Goal: Information Seeking & Learning: Learn about a topic

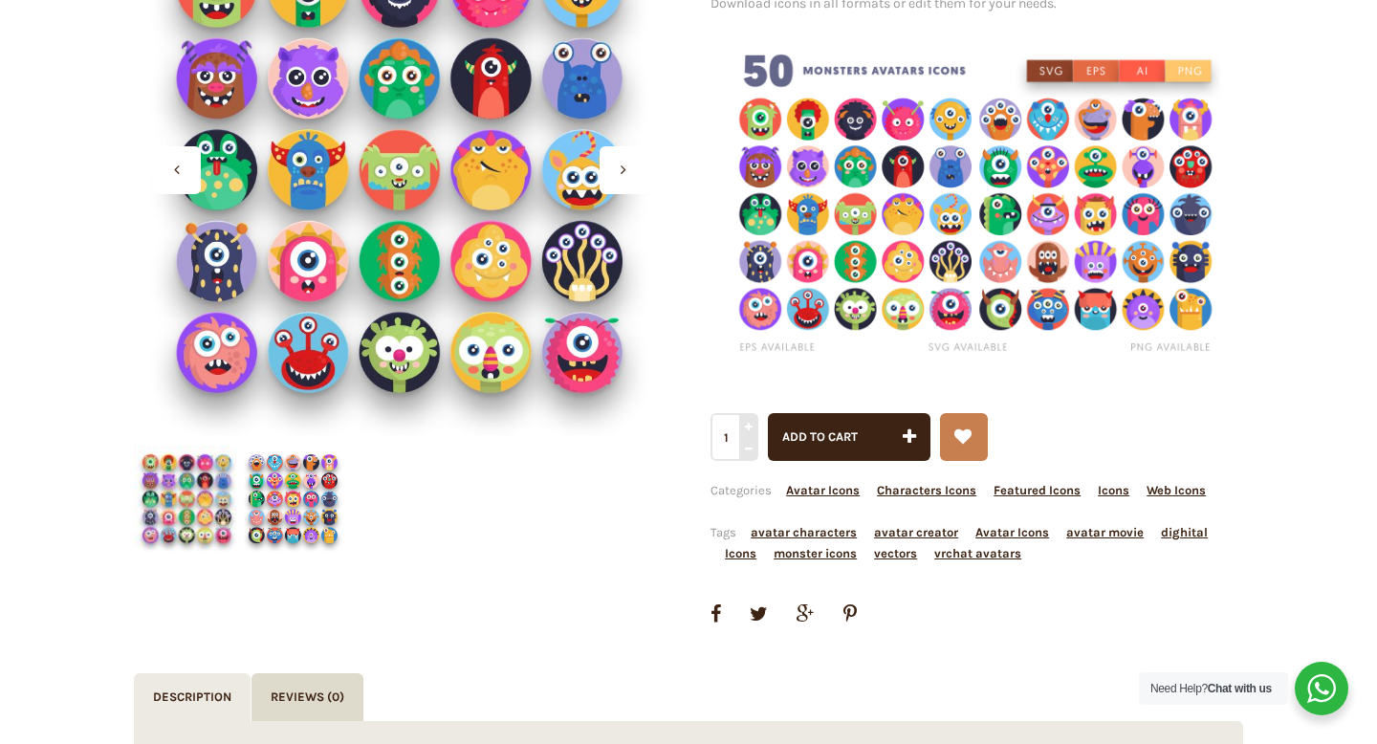
scroll to position [240, 0]
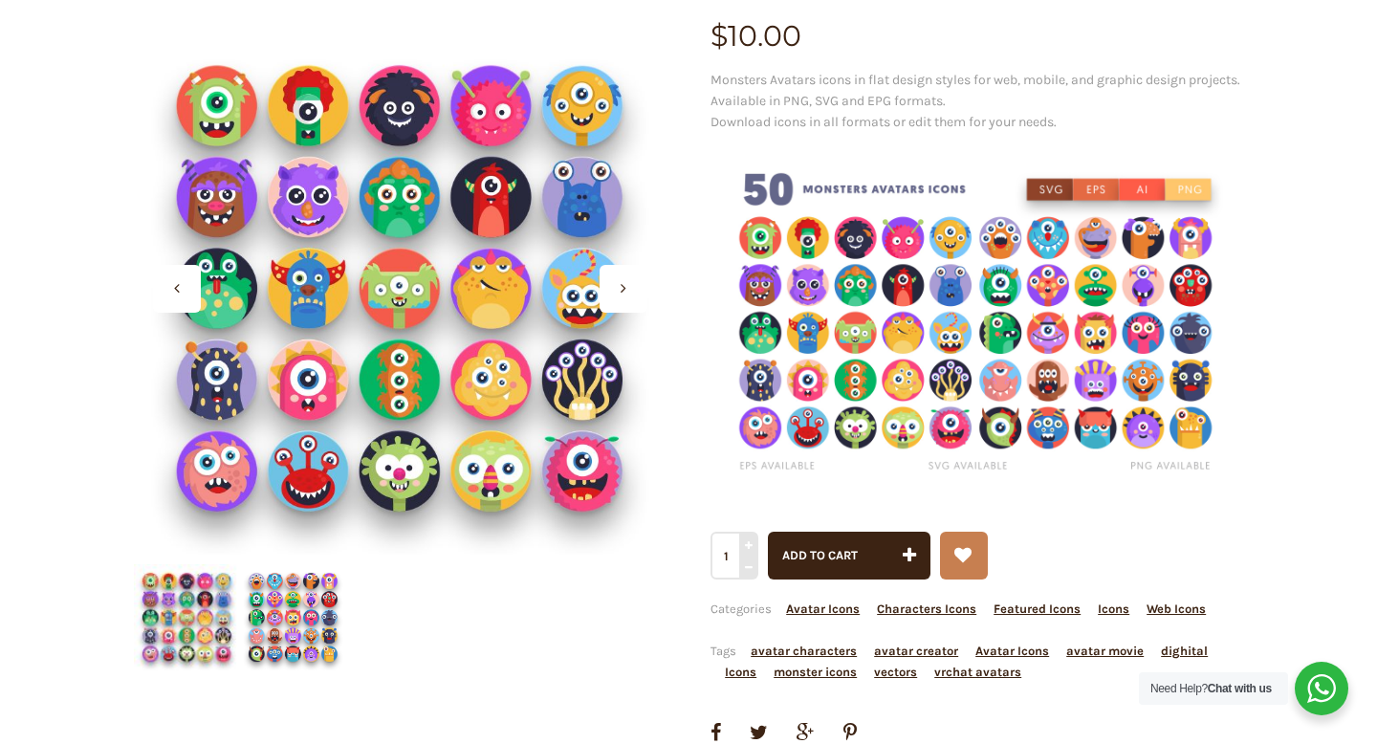
click at [278, 613] on img at bounding box center [293, 617] width 106 height 106
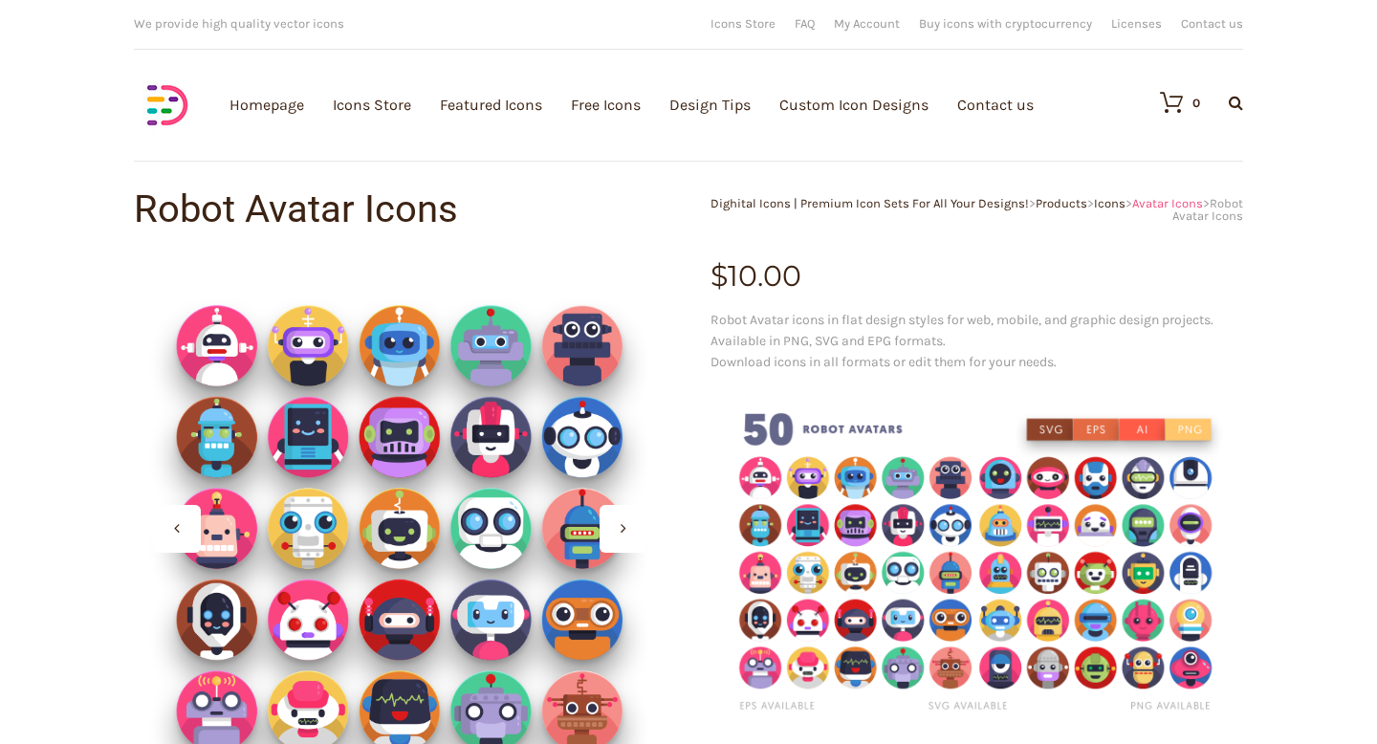
click at [1167, 200] on span "Avatar Icons" at bounding box center [1167, 203] width 71 height 14
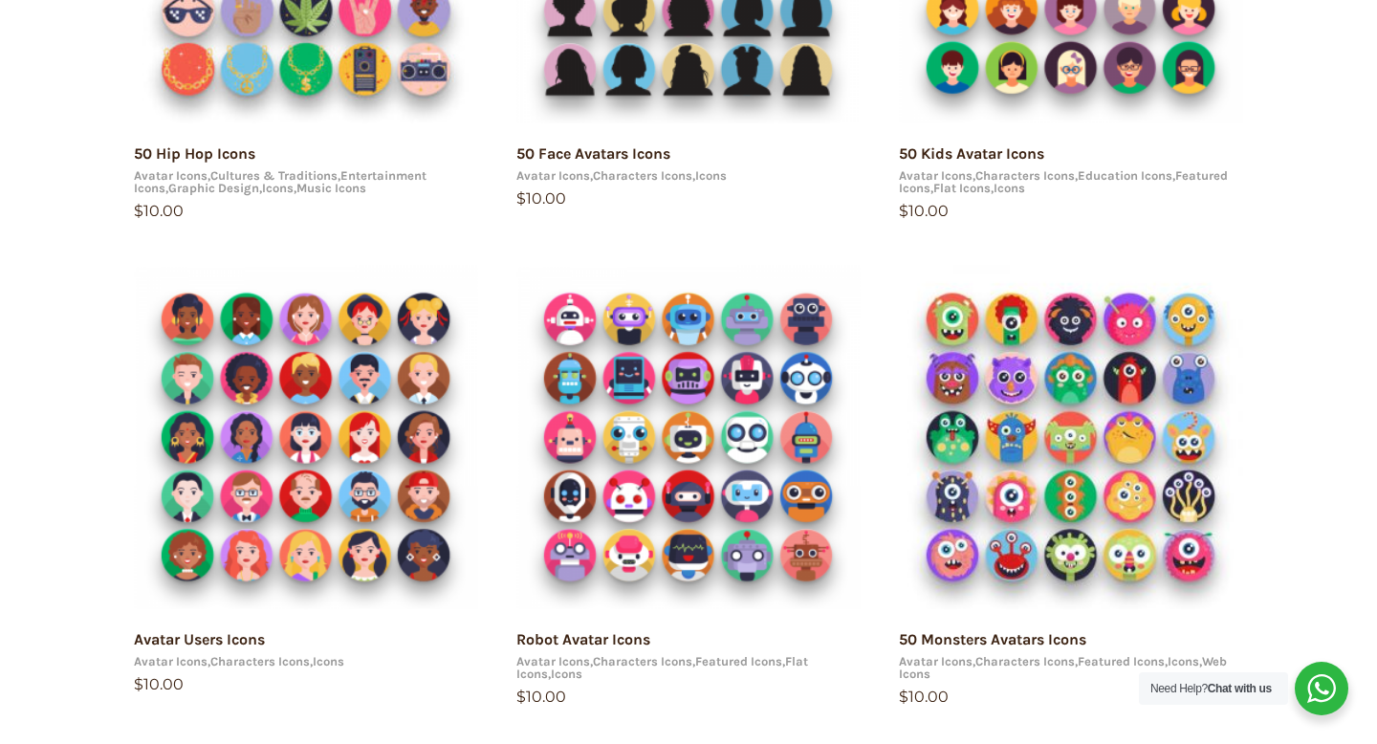
scroll to position [551, 0]
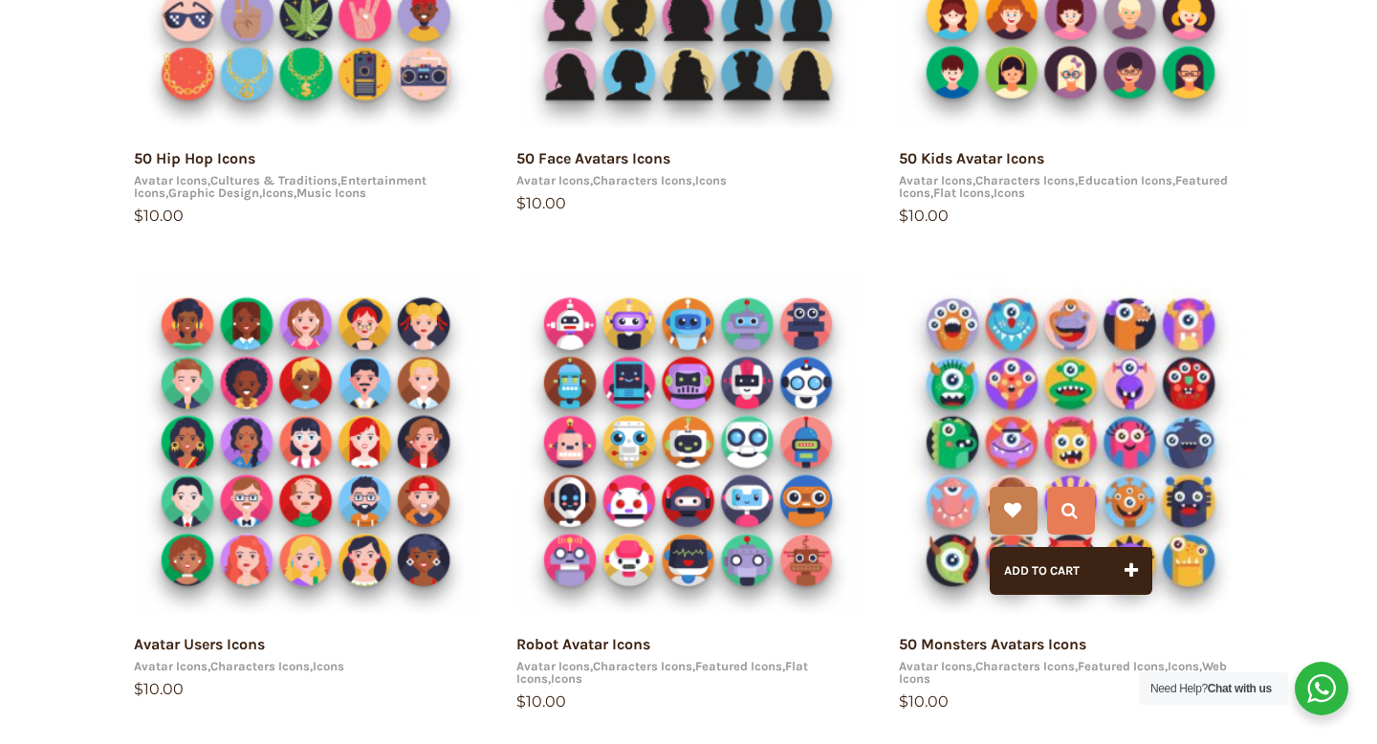
click at [1065, 368] on img at bounding box center [1071, 442] width 344 height 344
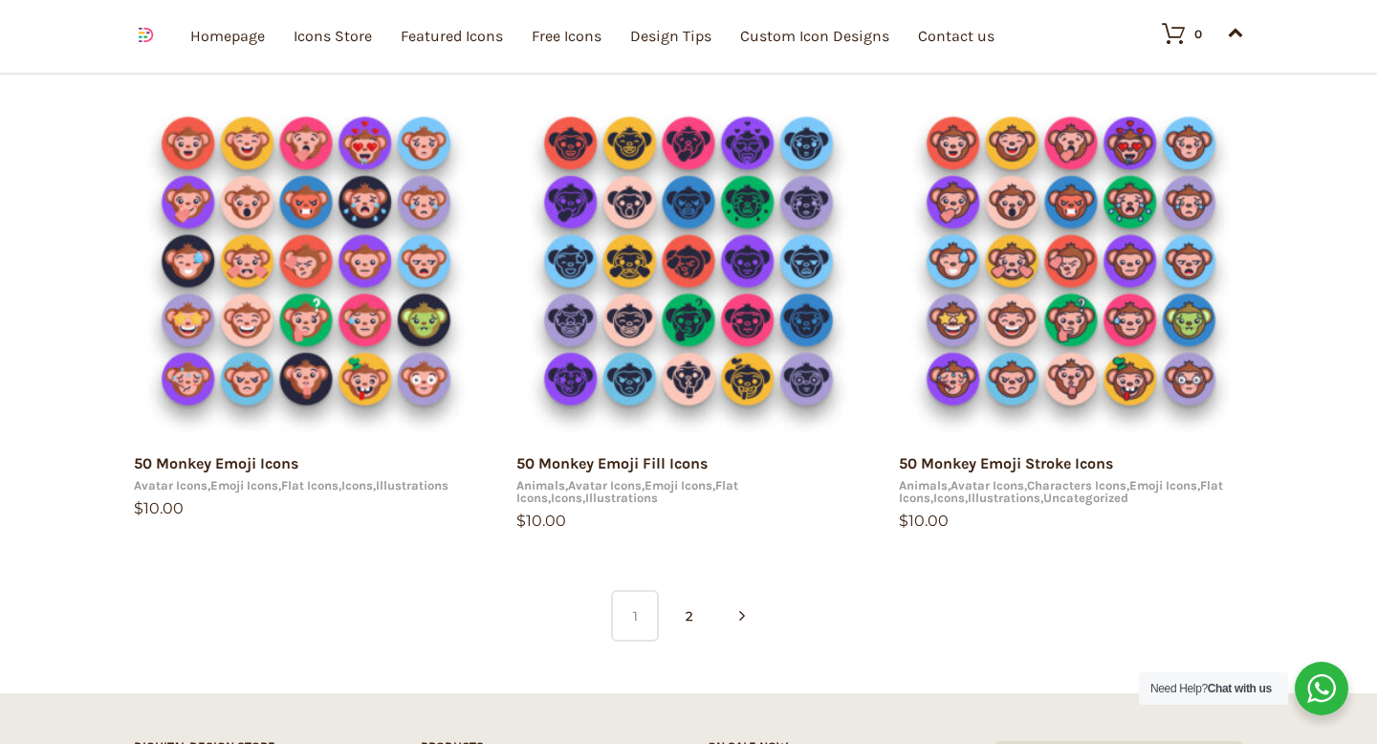
scroll to position [1225, 0]
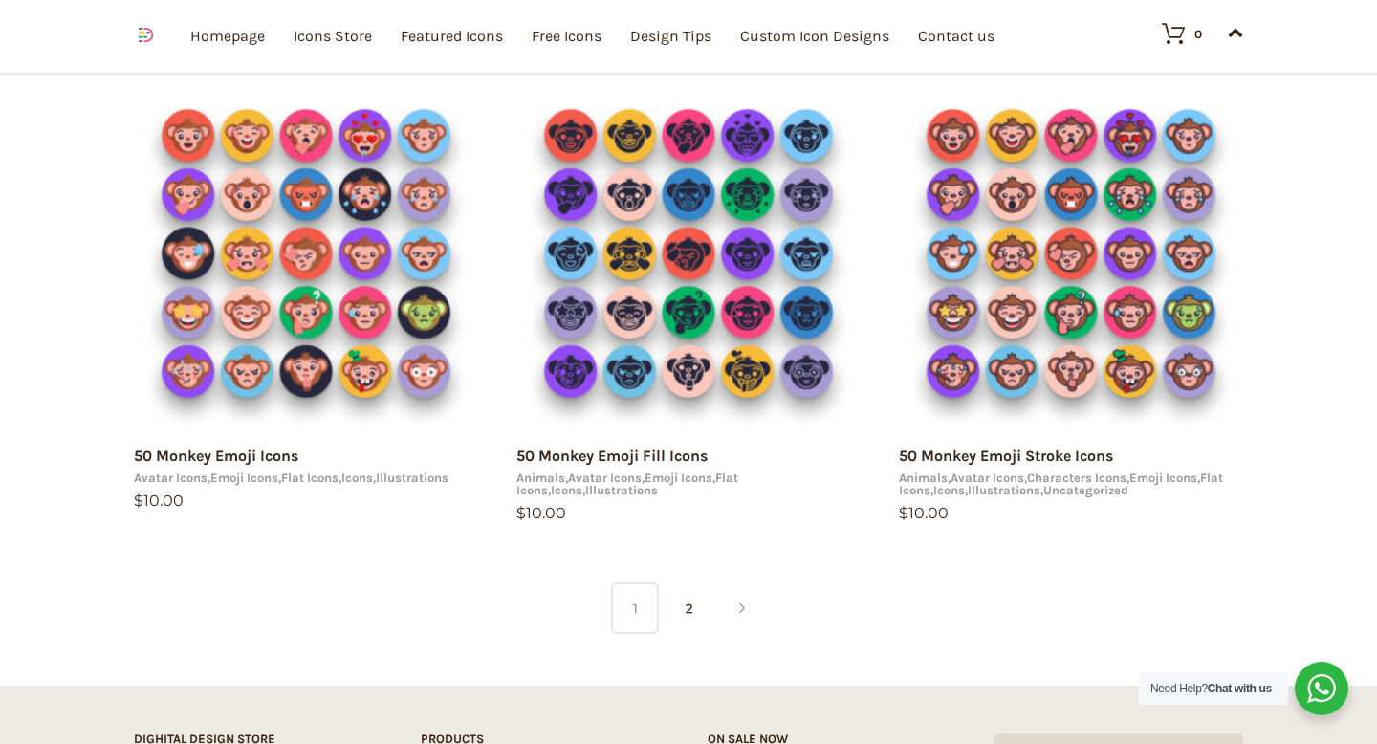
click at [742, 614] on icon at bounding box center [742, 608] width 6 height 48
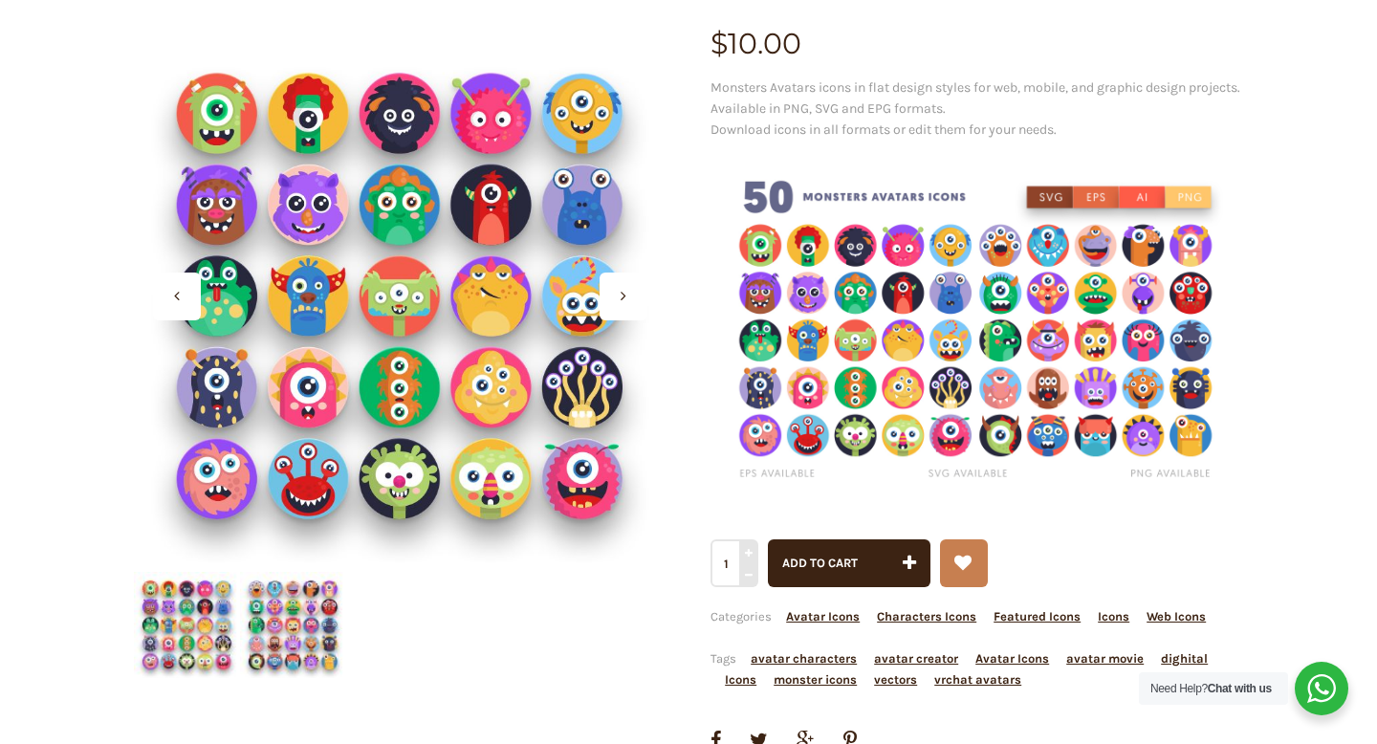
scroll to position [342, 0]
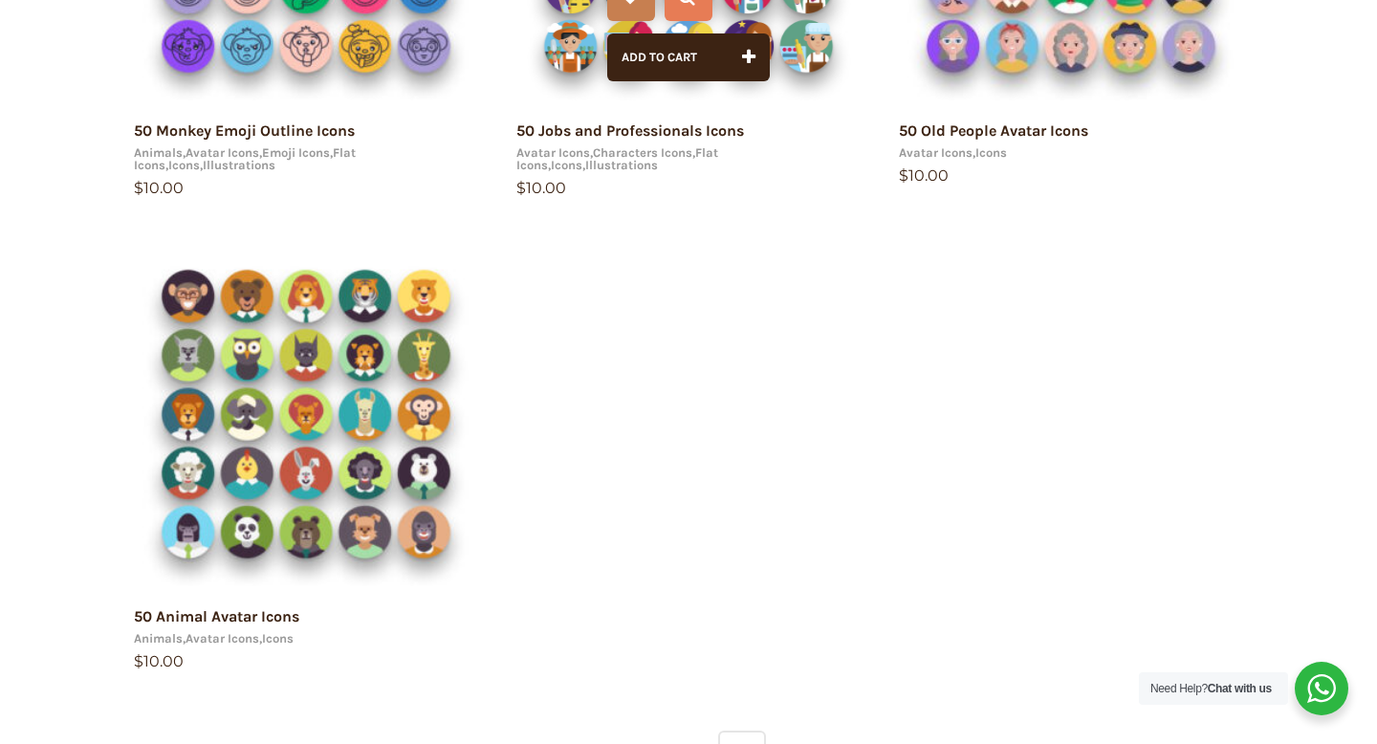
scroll to position [684, 0]
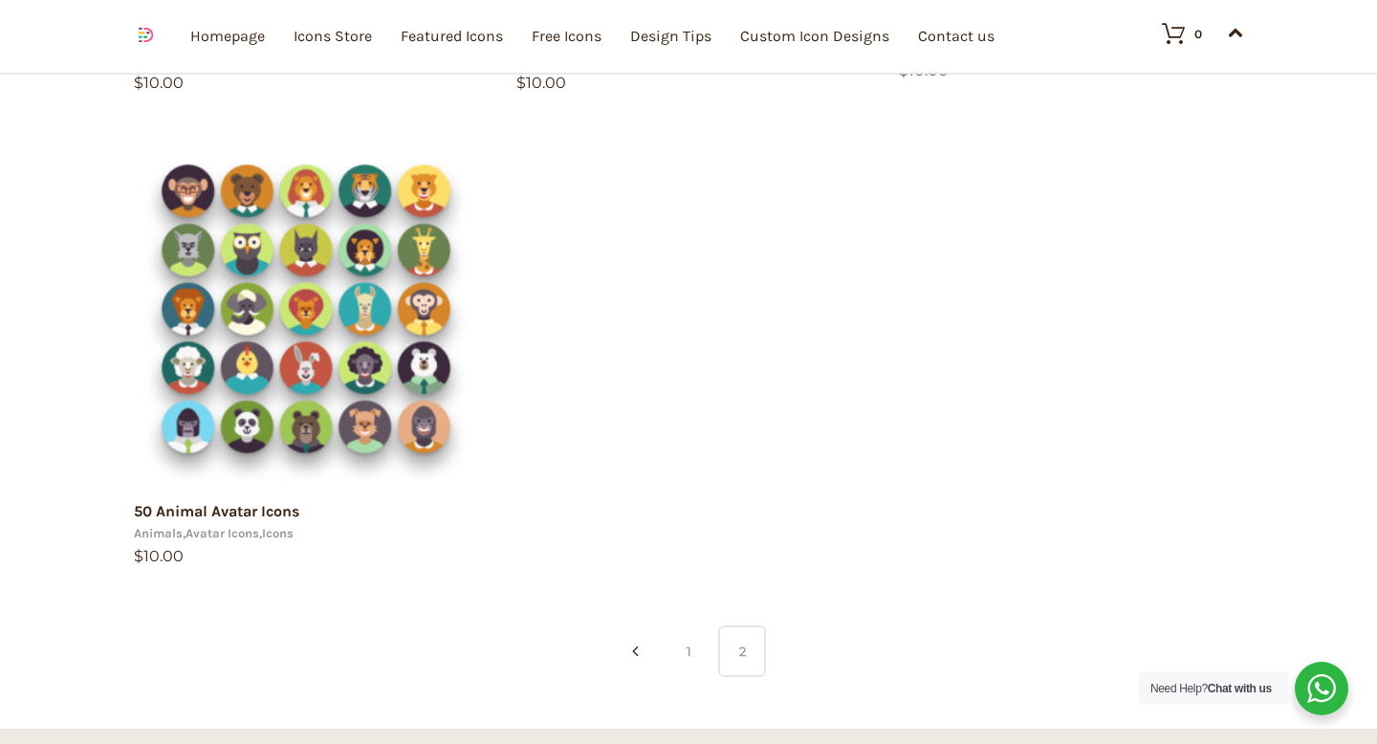
click at [696, 652] on link "1" at bounding box center [688, 651] width 48 height 52
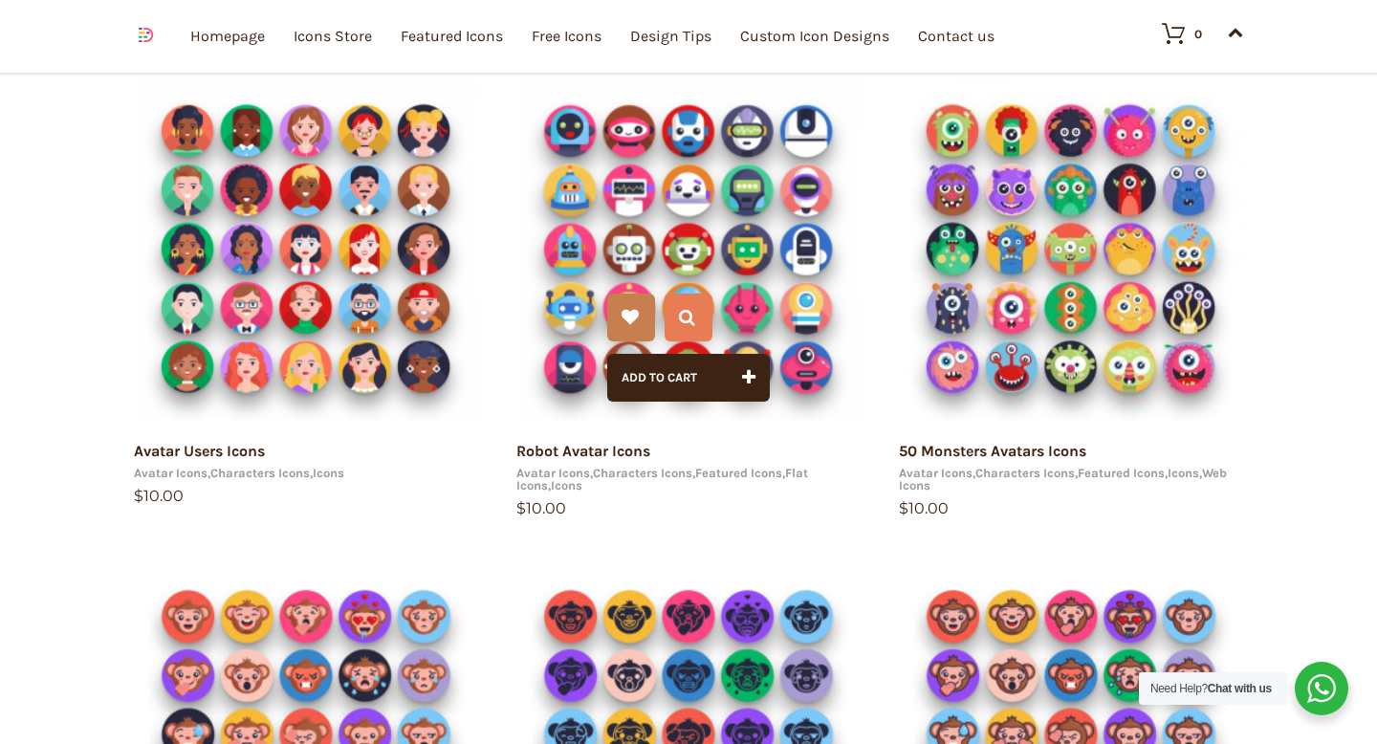
scroll to position [803, 0]
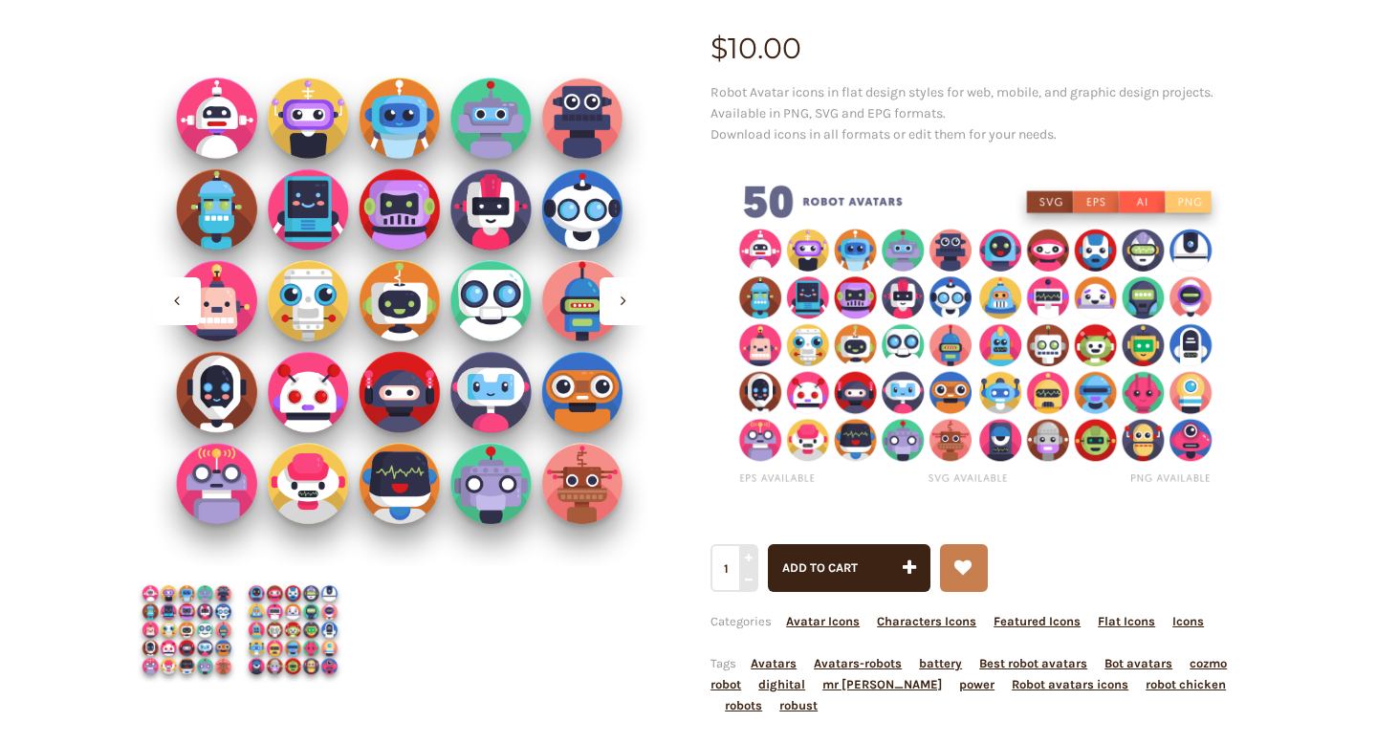
scroll to position [136, 0]
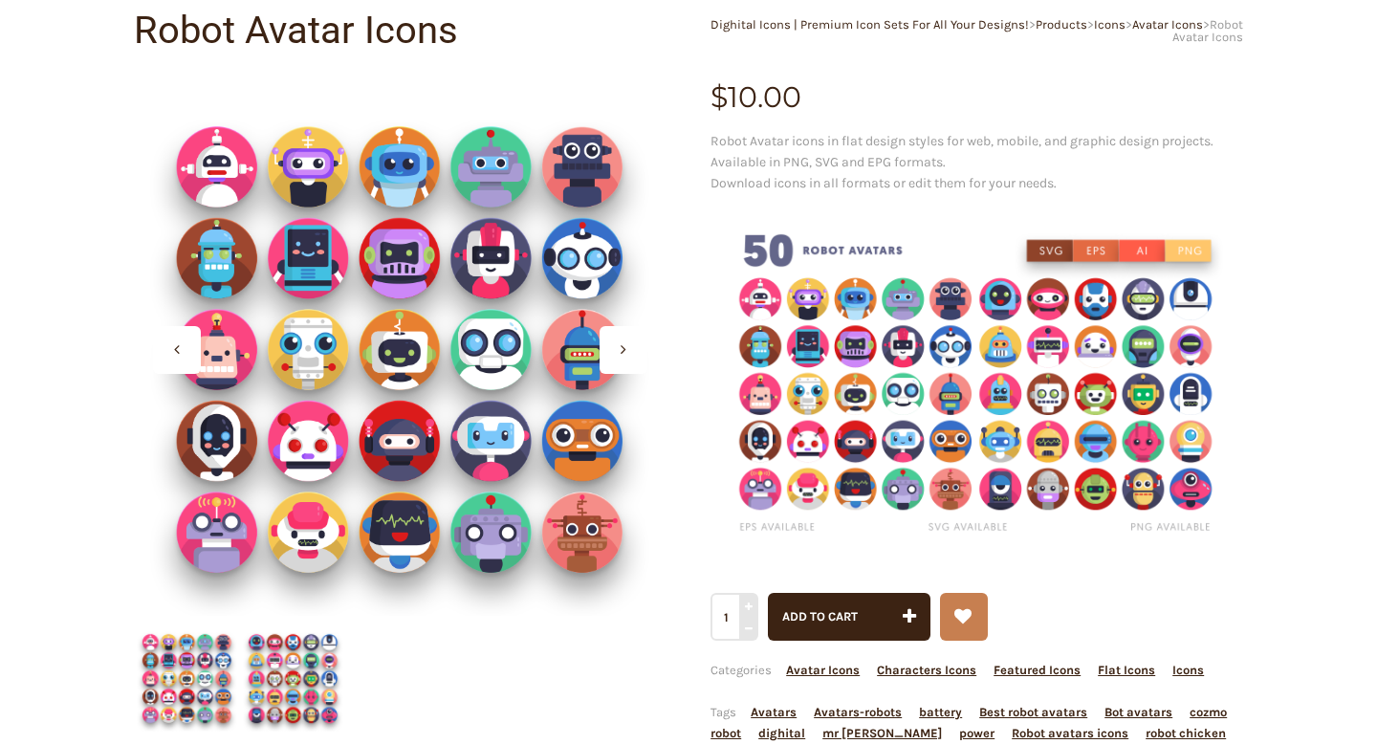
scroll to position [190, 0]
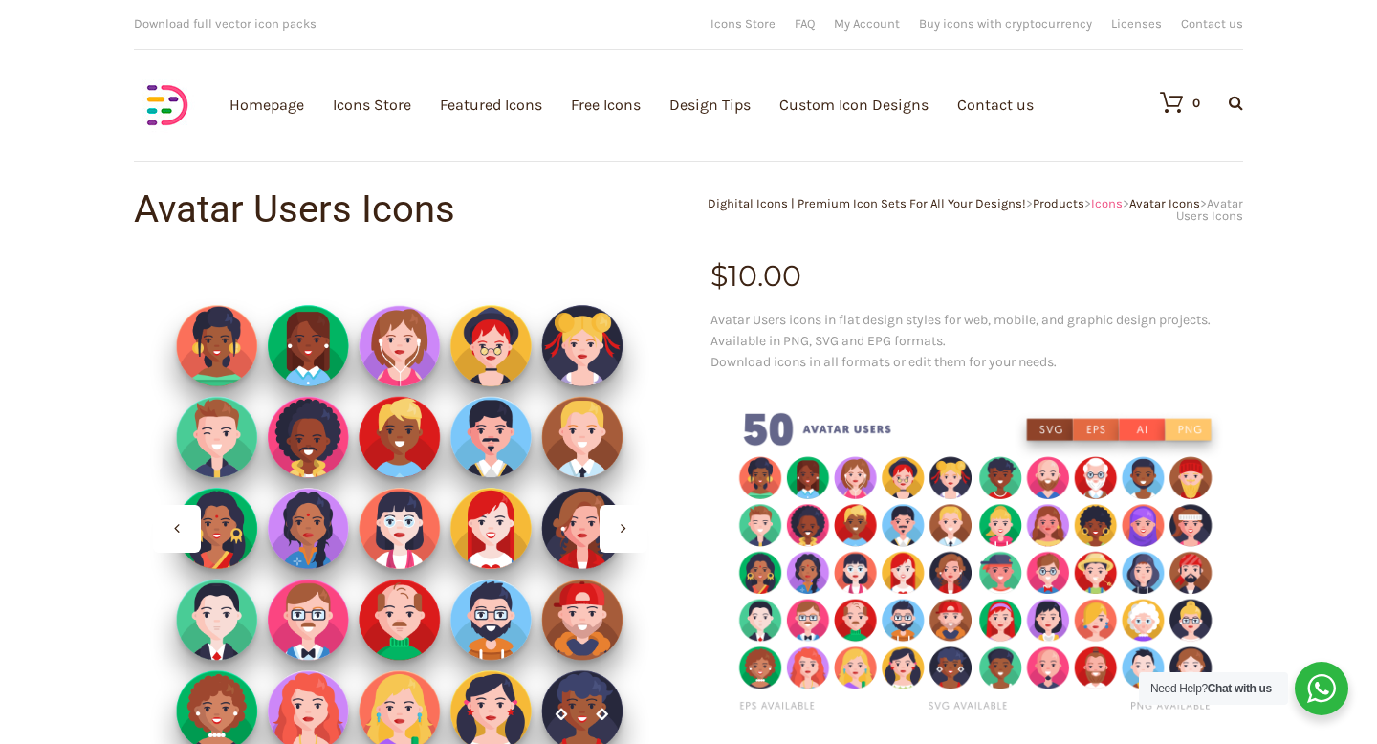
click at [1099, 203] on span "Icons" at bounding box center [1107, 203] width 32 height 14
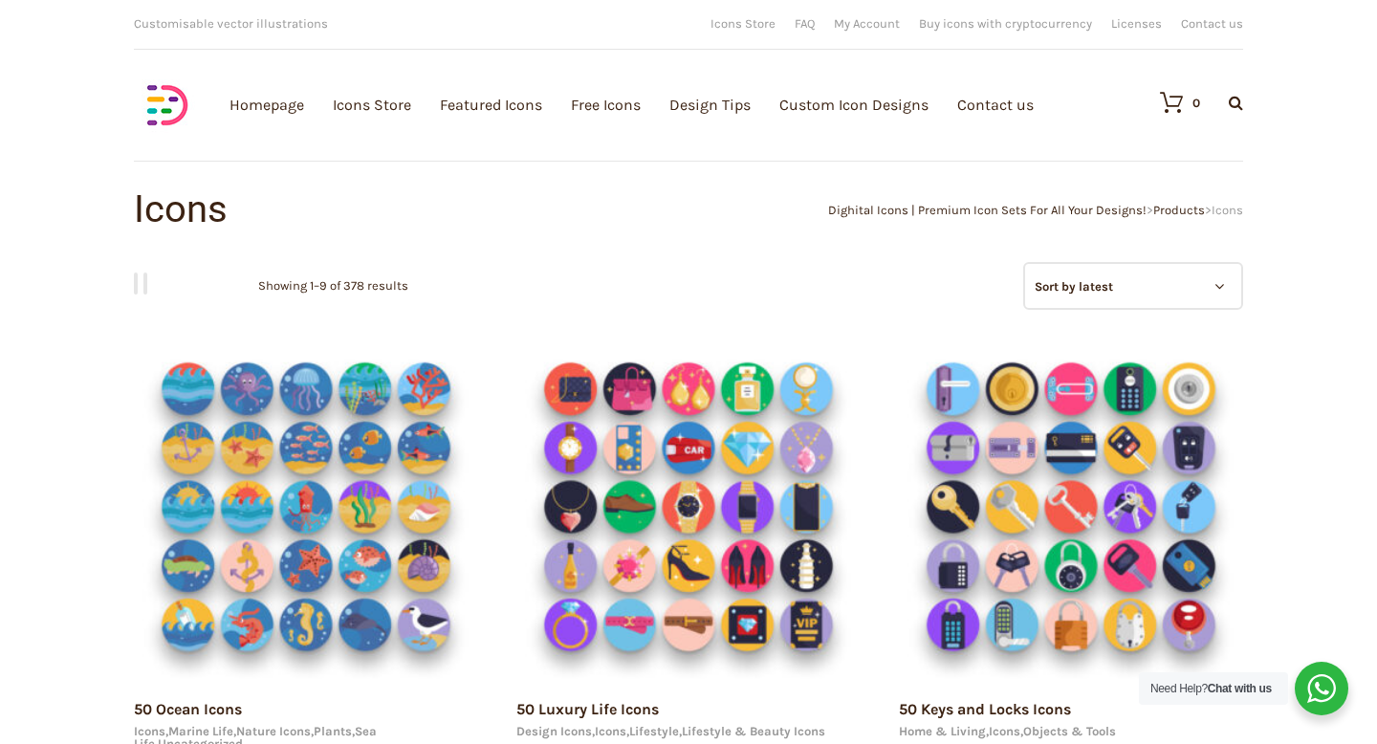
click at [1161, 268] on select "Sort by popularity Sort by average rating Sort by latest Sort by price: low to …" at bounding box center [1133, 286] width 220 height 48
select select "popularity"
click at [1023, 262] on select "Sort by popularity Sort by average rating Sort by latest Sort by price: low to …" at bounding box center [1133, 286] width 220 height 48
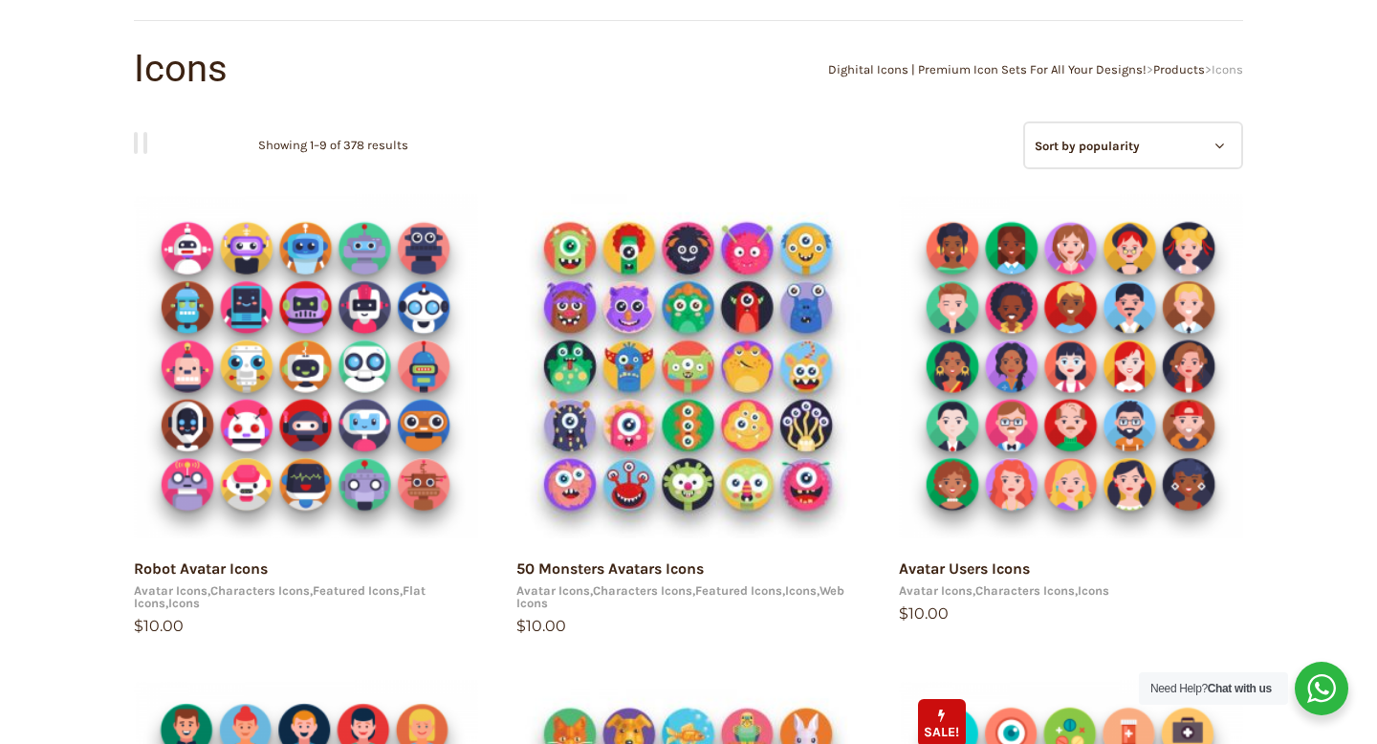
scroll to position [11, 0]
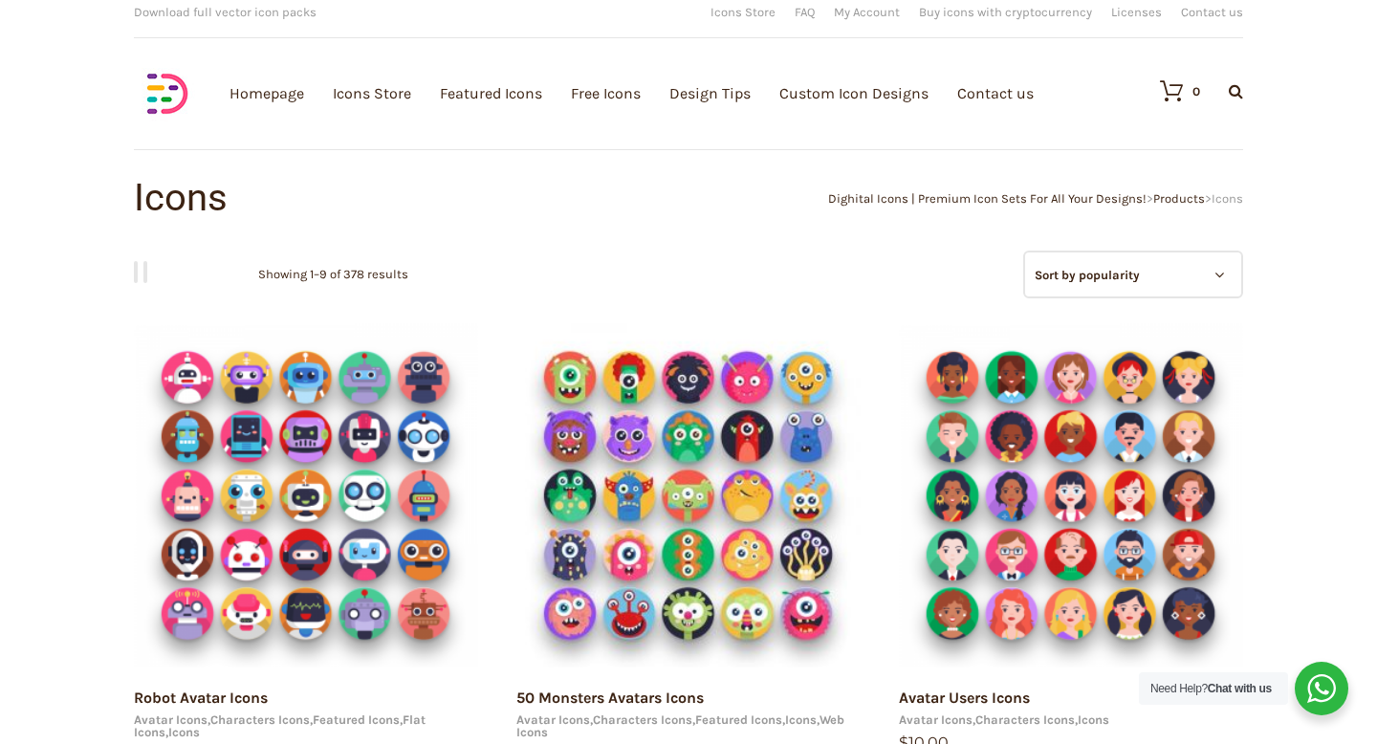
click at [1103, 277] on select "Sort by popularity Sort by average rating Sort by latest Sort by price: low to …" at bounding box center [1133, 274] width 220 height 48
select select "price"
click at [1023, 250] on select "Sort by popularity Sort by average rating Sort by latest Sort by price: low to …" at bounding box center [1133, 274] width 220 height 48
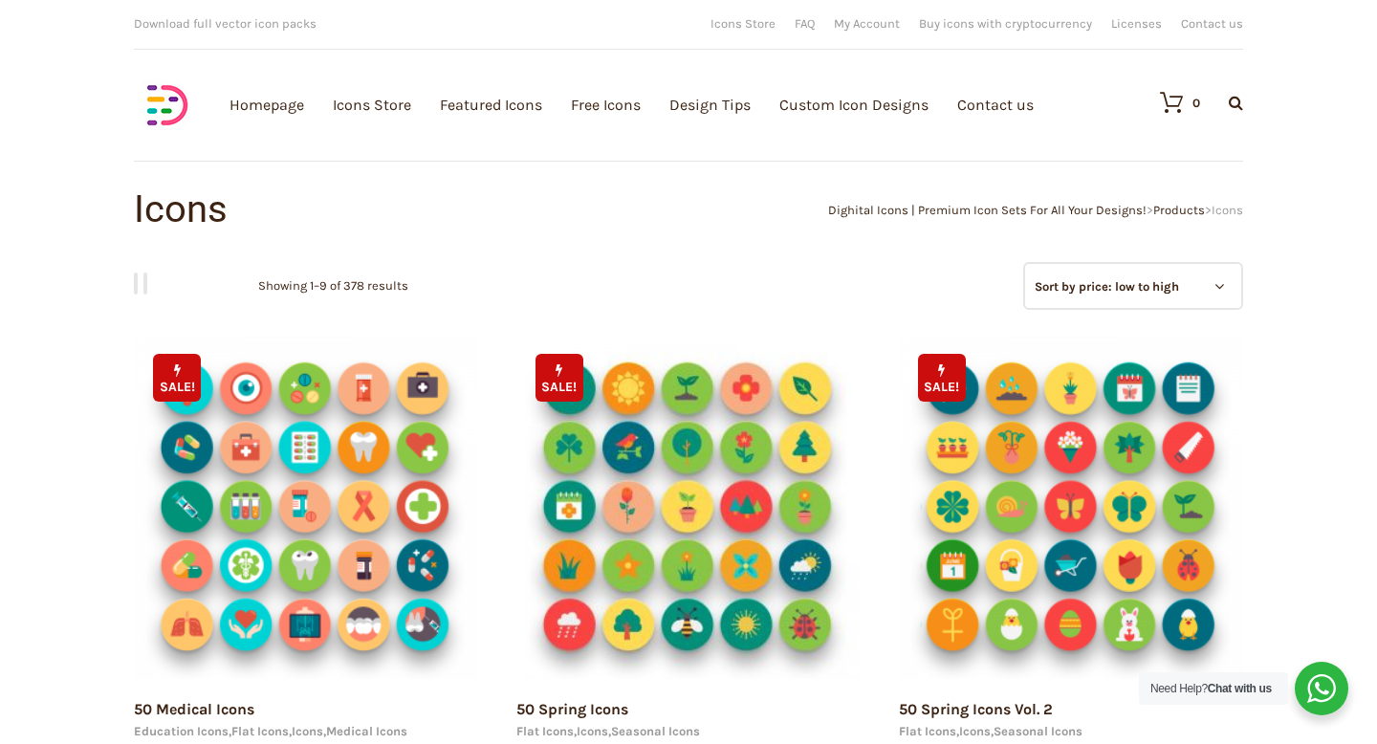
select select "price-desc"
click at [1023, 262] on select "Sort by popularity Sort by average rating Sort by latest Sort by price: low to …" at bounding box center [1133, 286] width 220 height 48
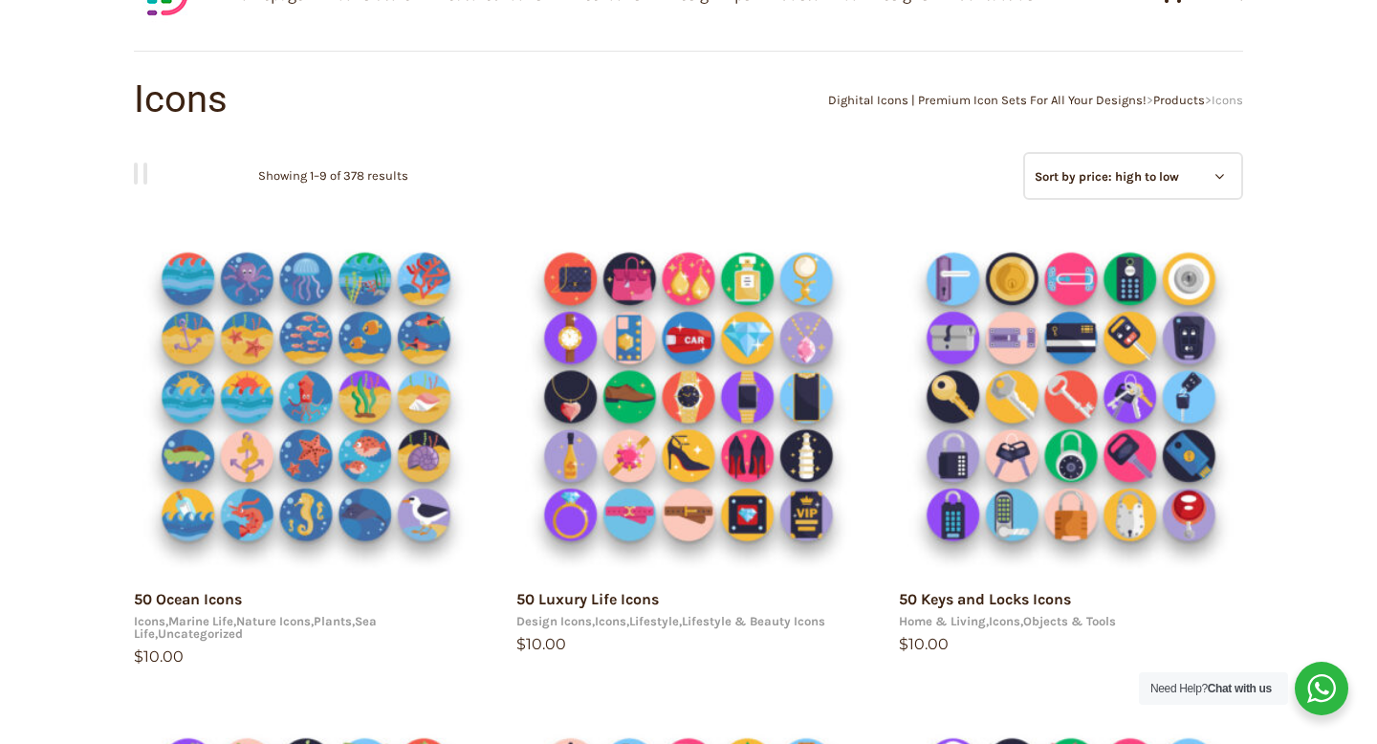
scroll to position [121, 0]
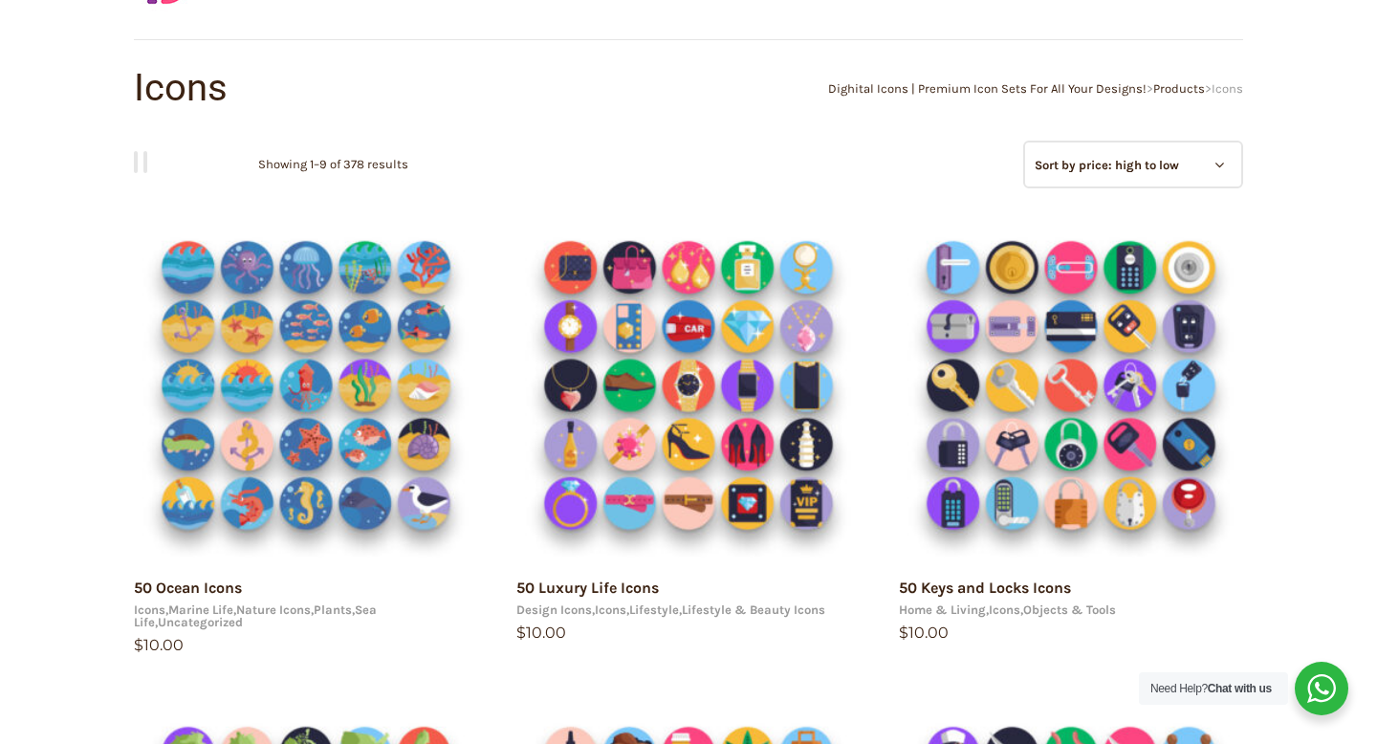
click at [1103, 171] on select "Sort by popularity Sort by average rating Sort by latest Sort by price: low to …" at bounding box center [1133, 165] width 220 height 48
select select "date"
click at [1023, 141] on select "Sort by popularity Sort by average rating Sort by latest Sort by price: low to …" at bounding box center [1133, 165] width 220 height 48
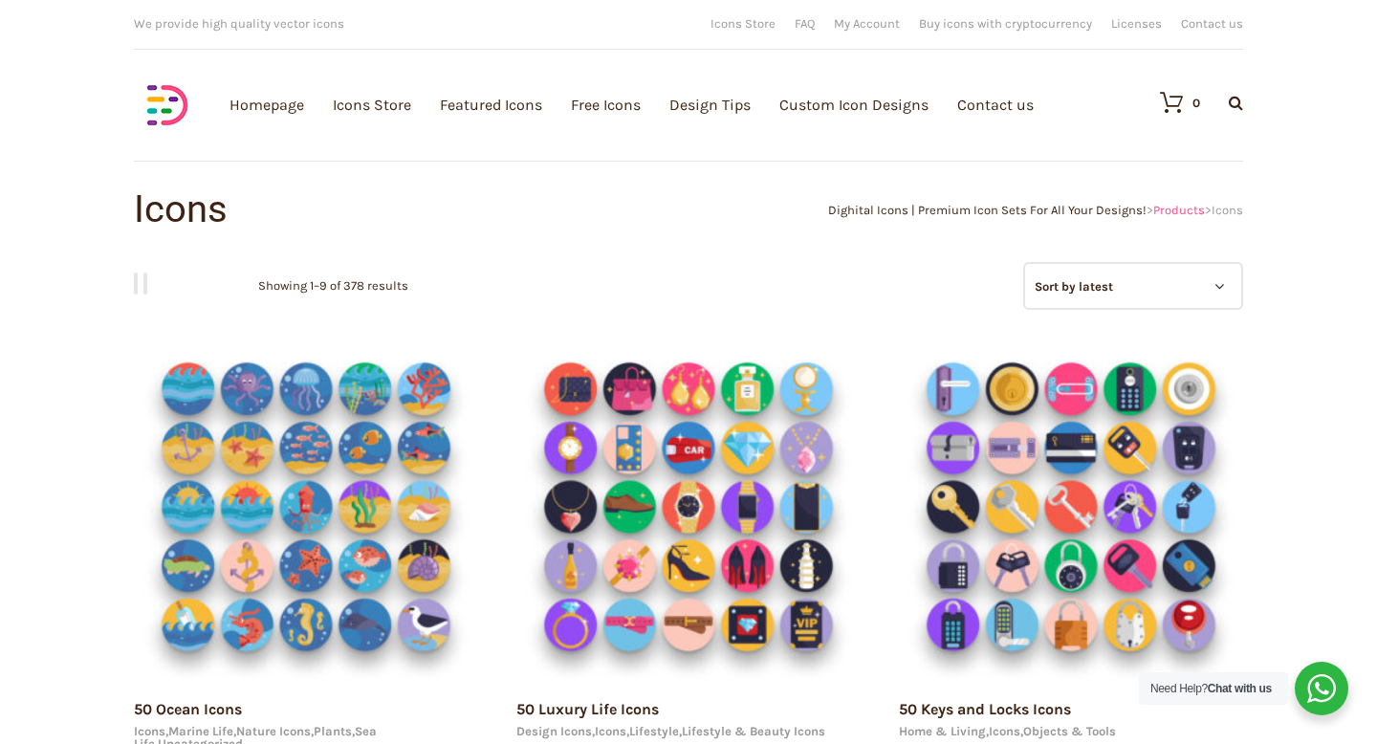
click at [1169, 212] on span "Products" at bounding box center [1179, 210] width 52 height 14
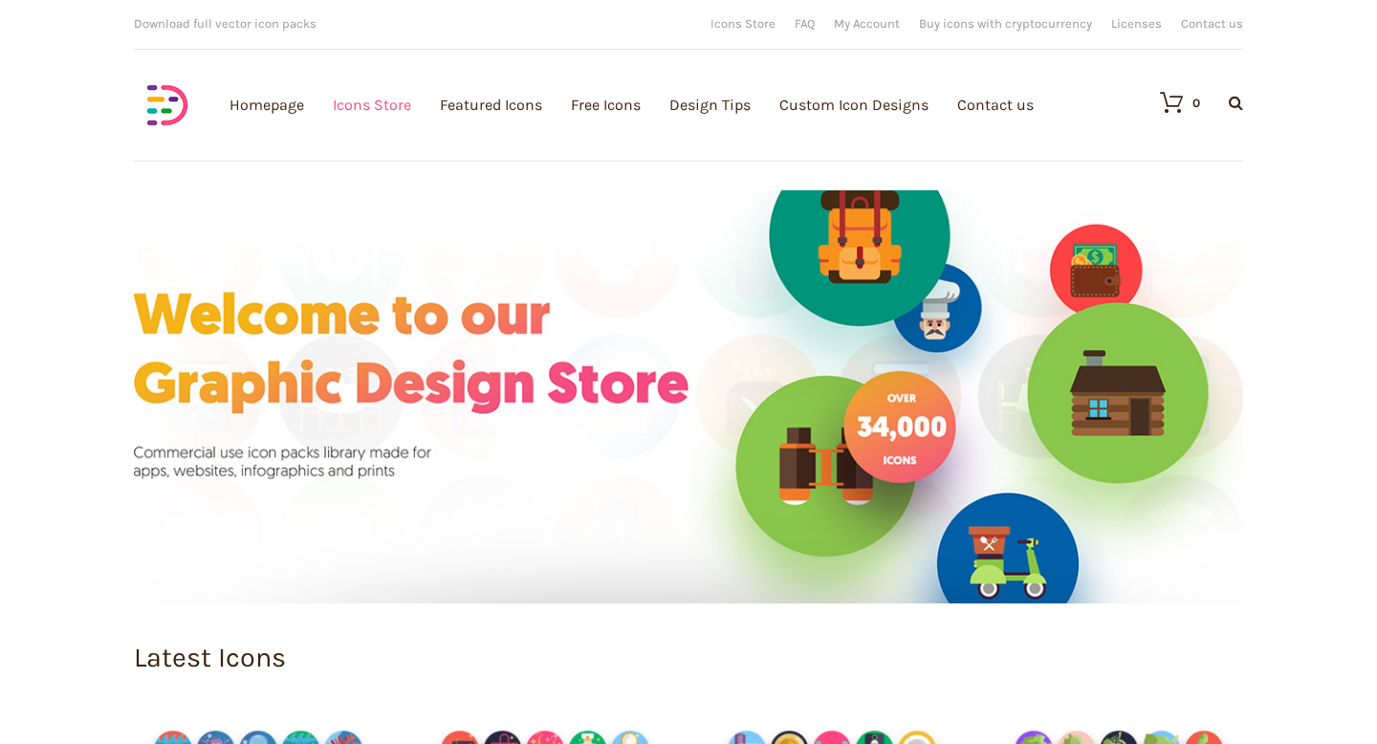
click at [385, 108] on link "Icons Store" at bounding box center [372, 104] width 78 height 209
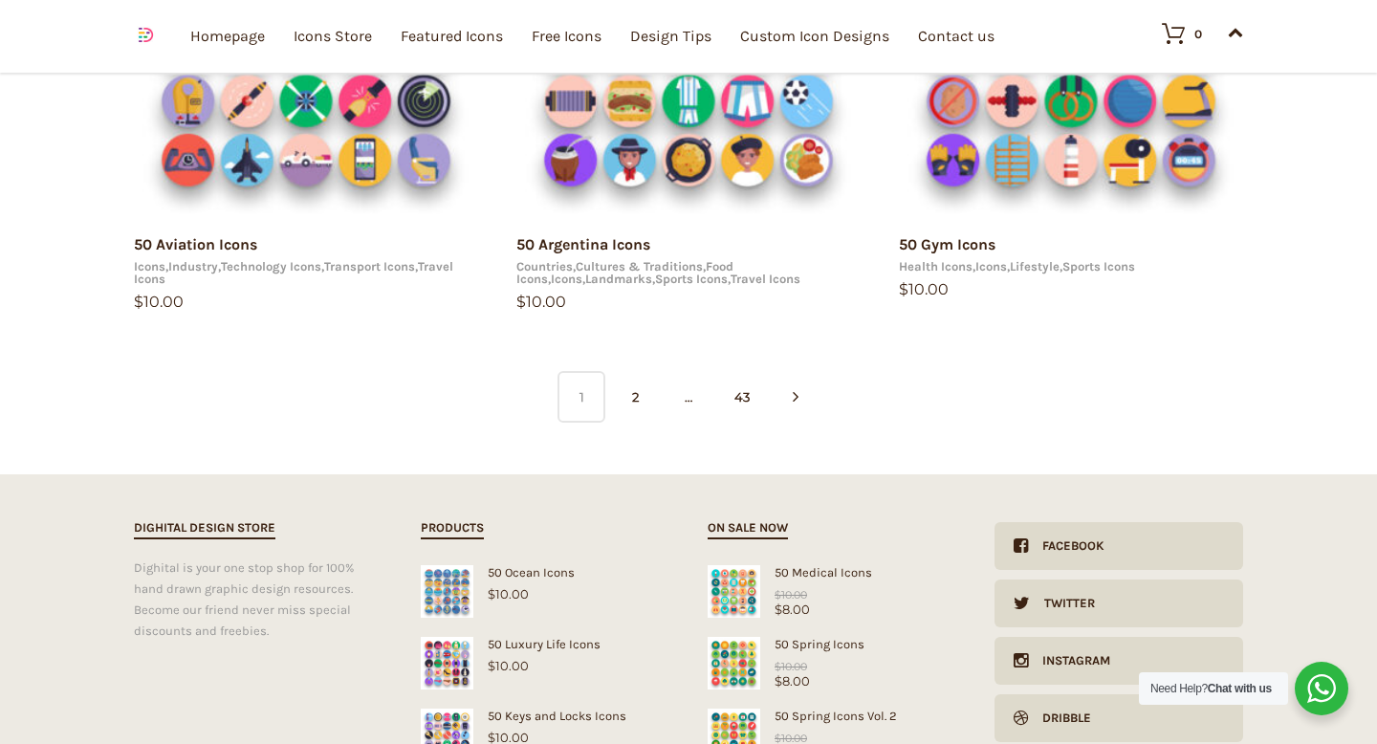
scroll to position [1754, 0]
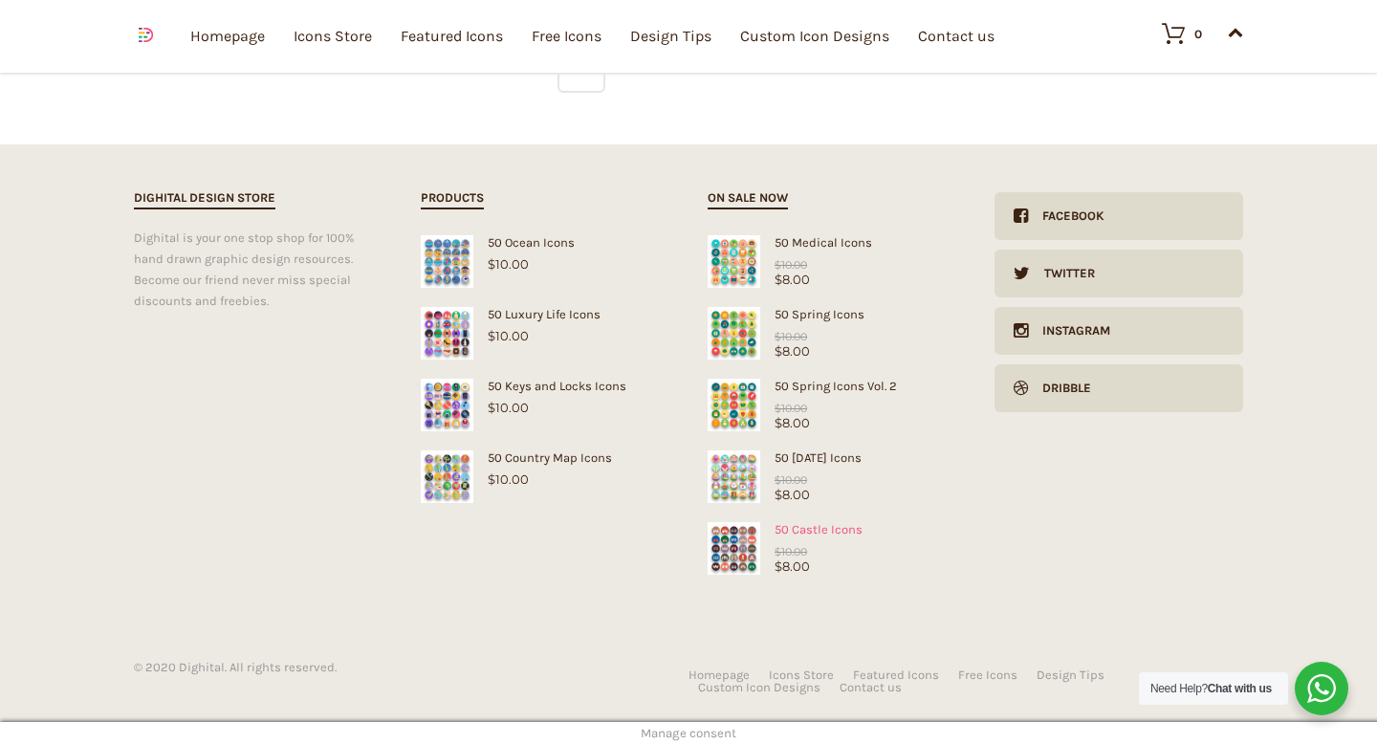
click at [720, 531] on img at bounding box center [733, 548] width 53 height 53
click at [445, 334] on img at bounding box center [447, 333] width 53 height 53
click at [457, 470] on img at bounding box center [447, 476] width 53 height 53
click at [733, 246] on img at bounding box center [733, 261] width 53 height 53
click at [747, 314] on img at bounding box center [733, 333] width 53 height 53
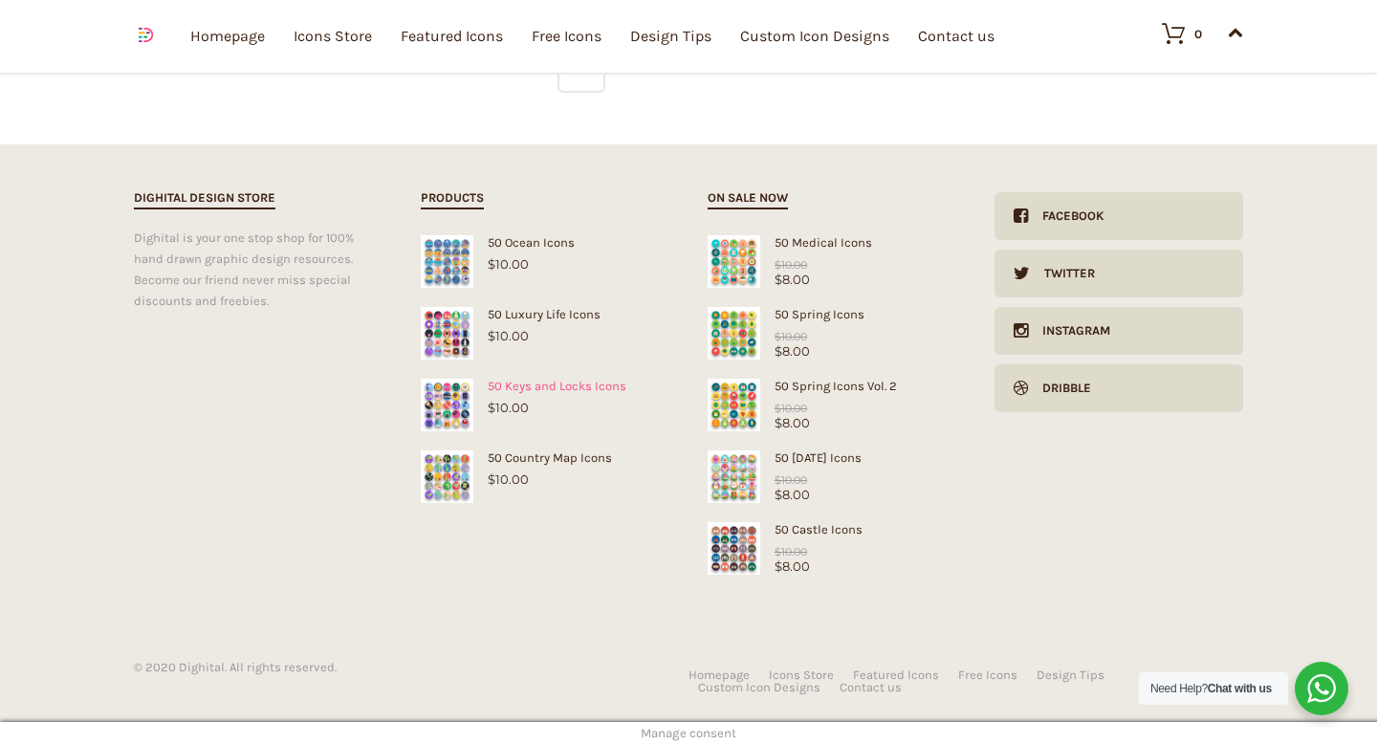
click at [454, 405] on img at bounding box center [447, 405] width 53 height 53
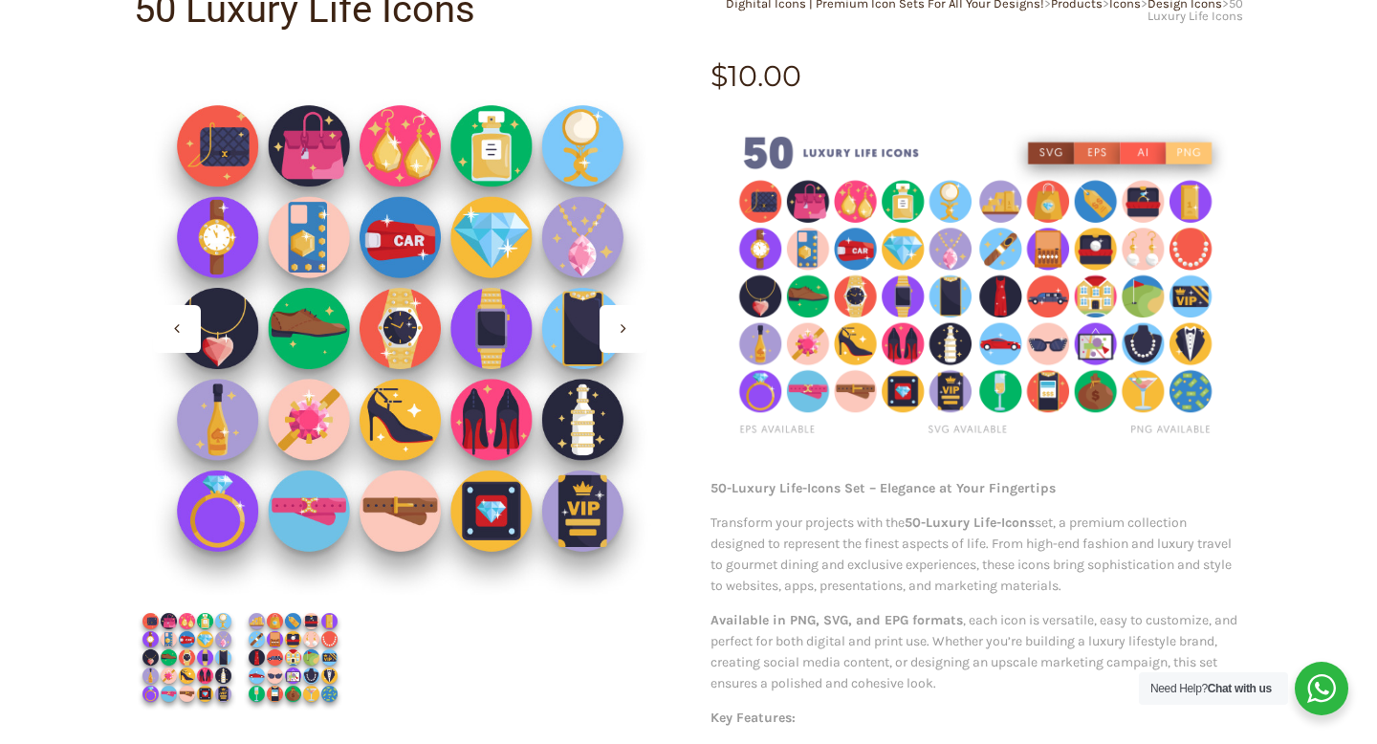
scroll to position [227, 0]
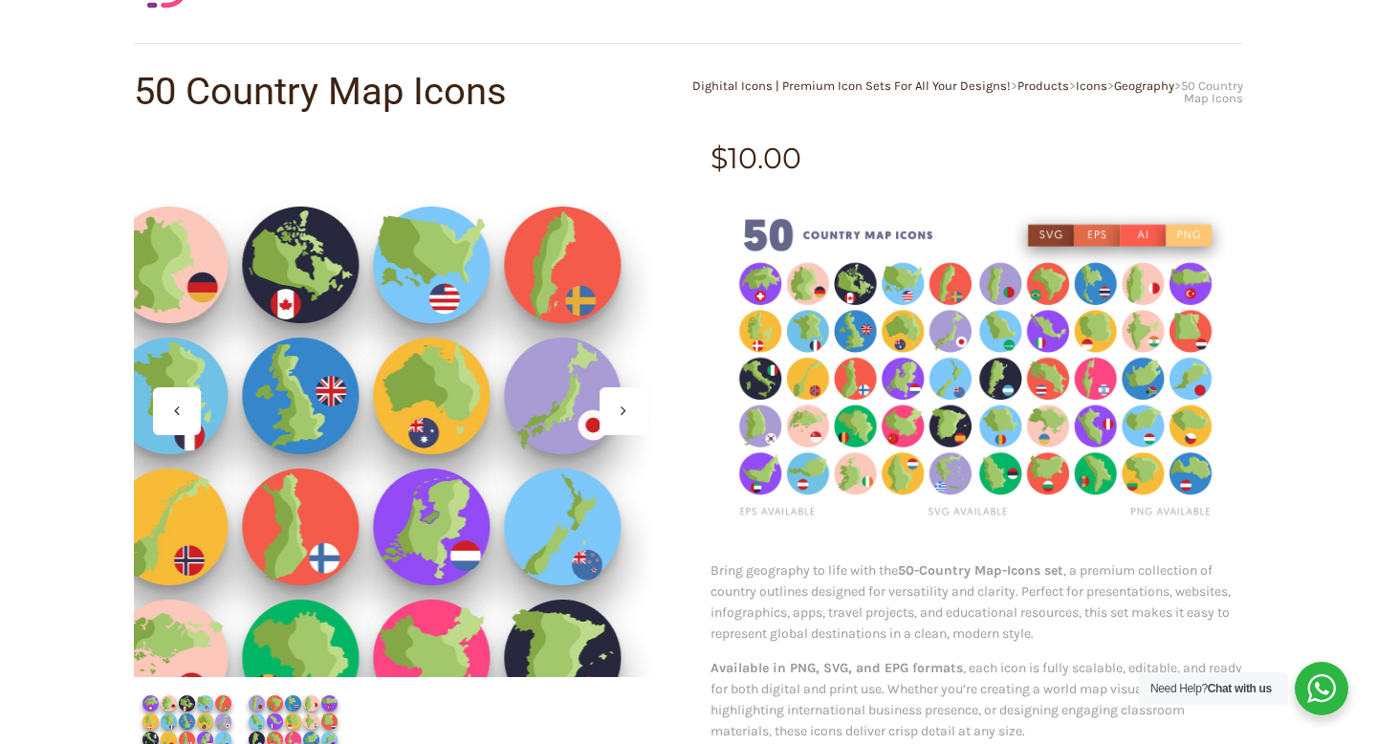
scroll to position [124, 0]
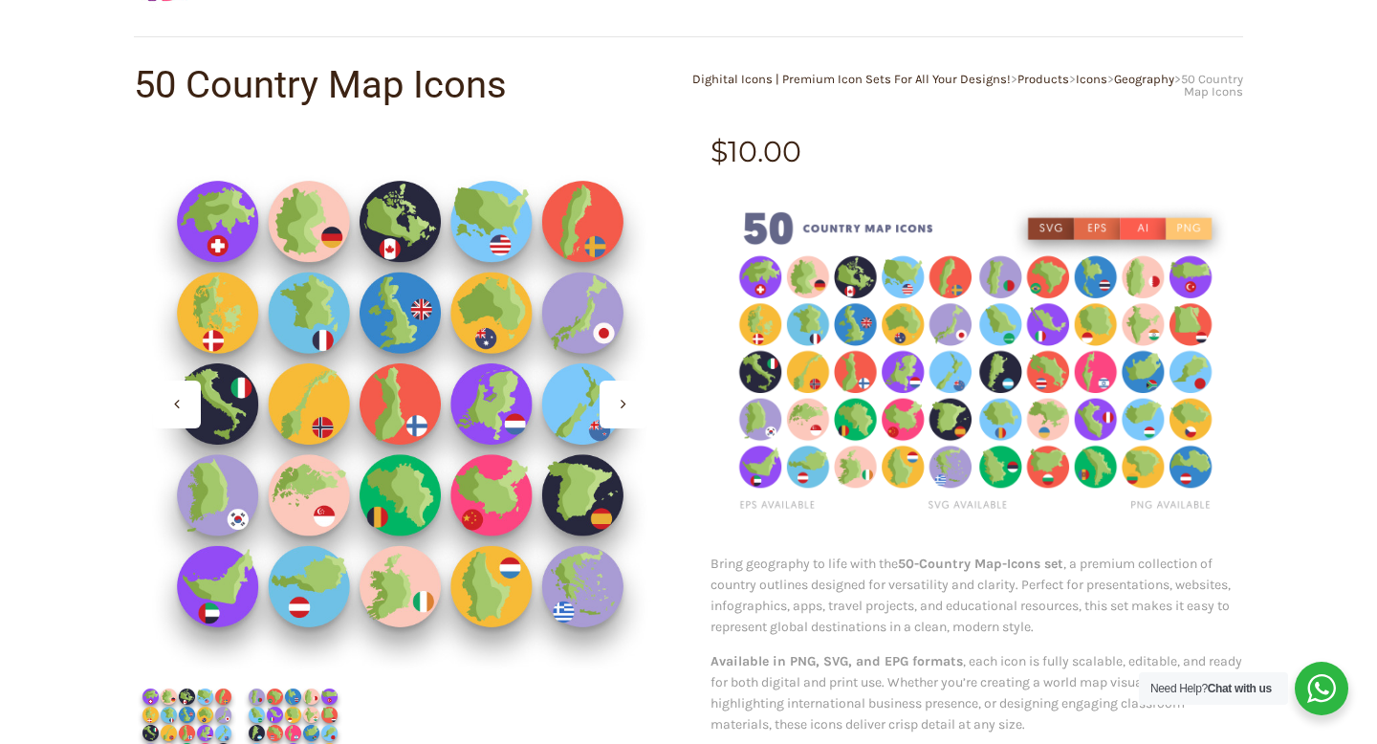
click at [624, 408] on icon at bounding box center [623, 403] width 6 height 15
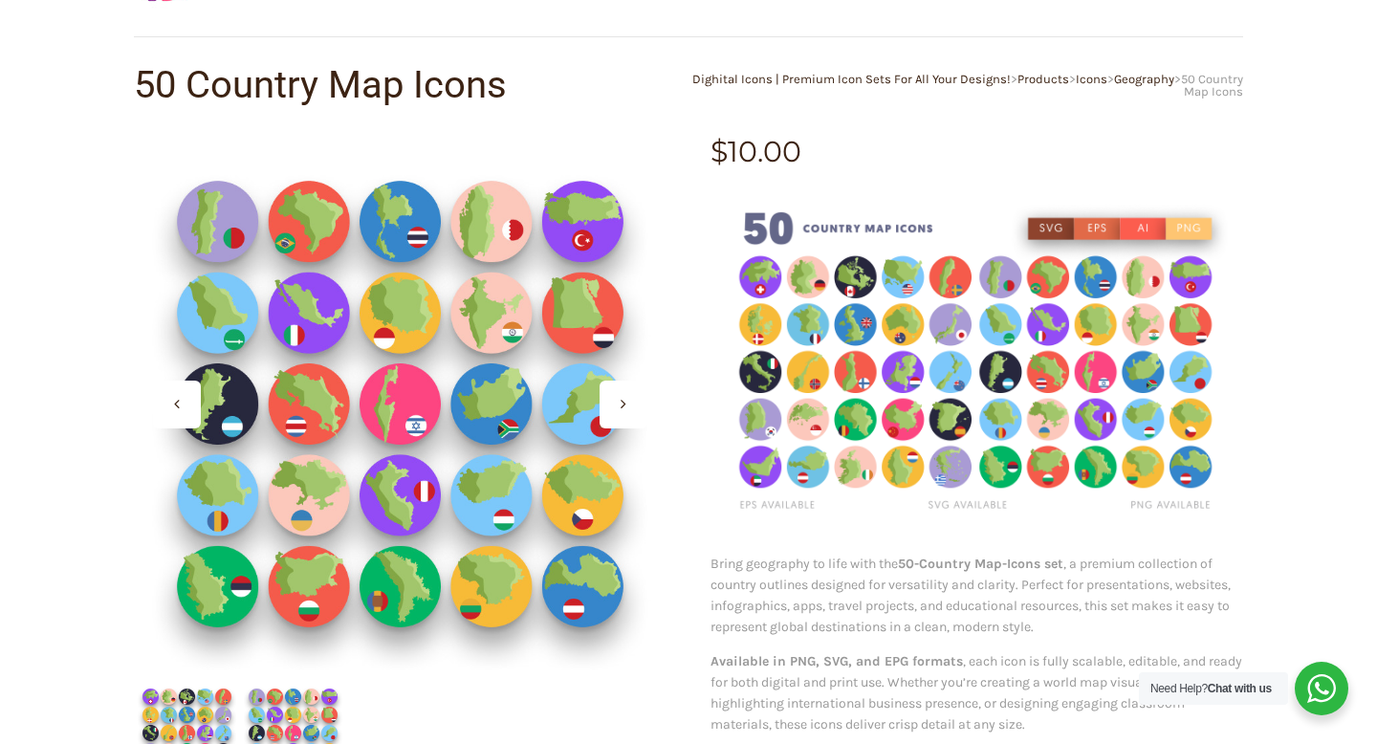
click at [624, 408] on icon at bounding box center [623, 403] width 6 height 15
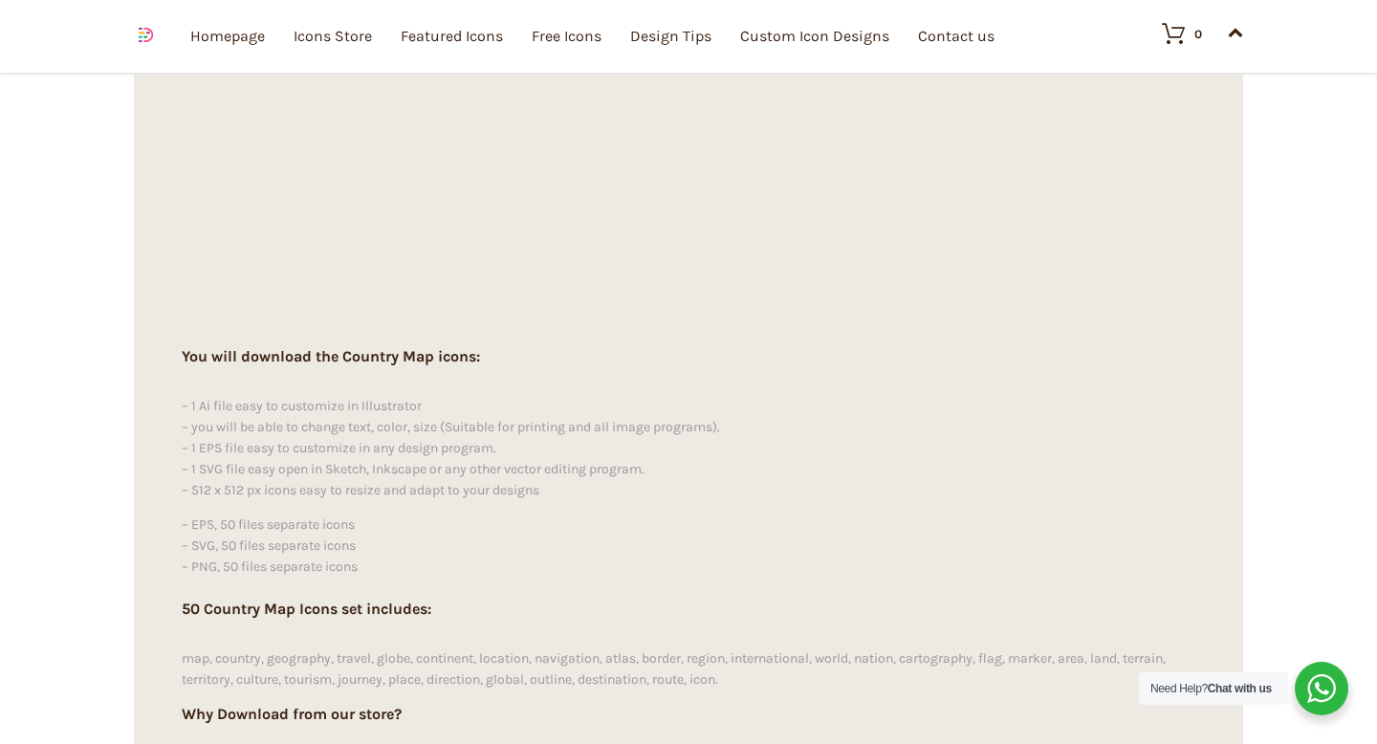
scroll to position [13829, 0]
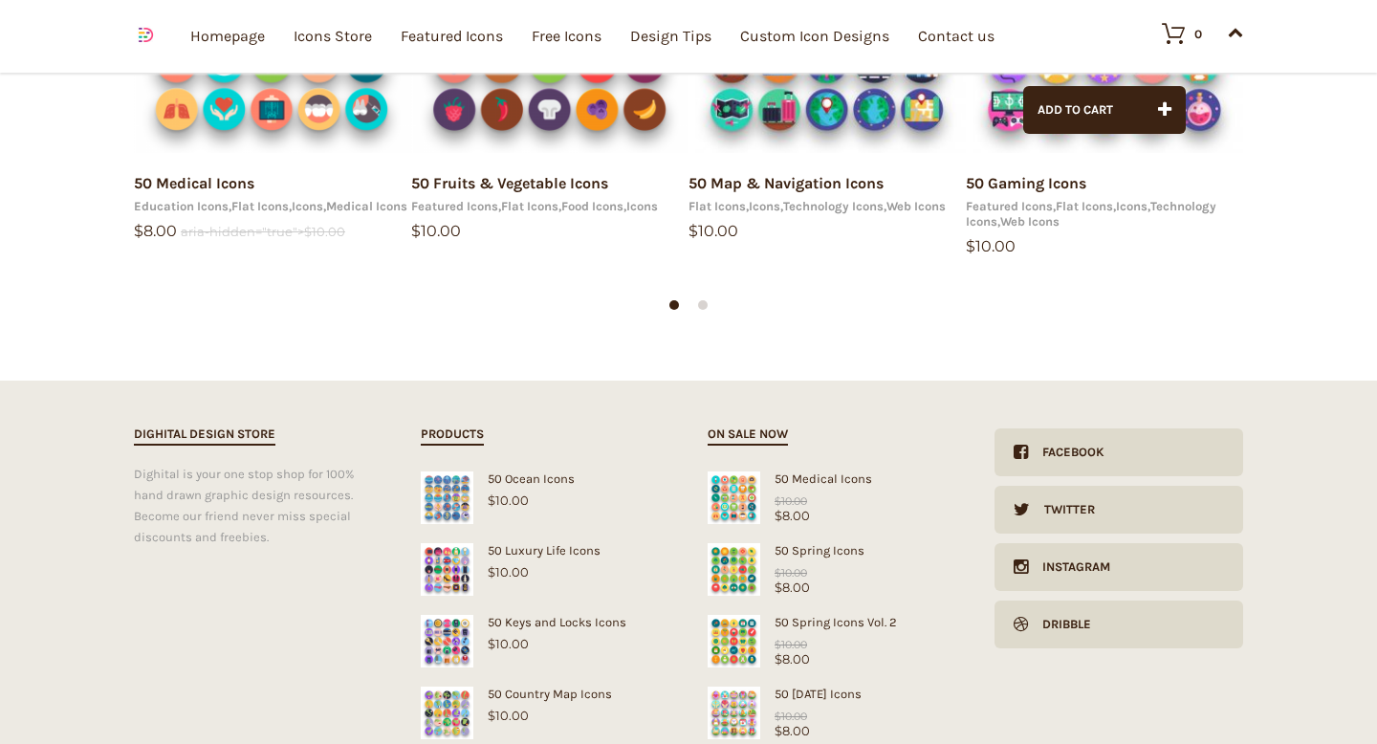
scroll to position [18624, 0]
